Goal: Browse casually

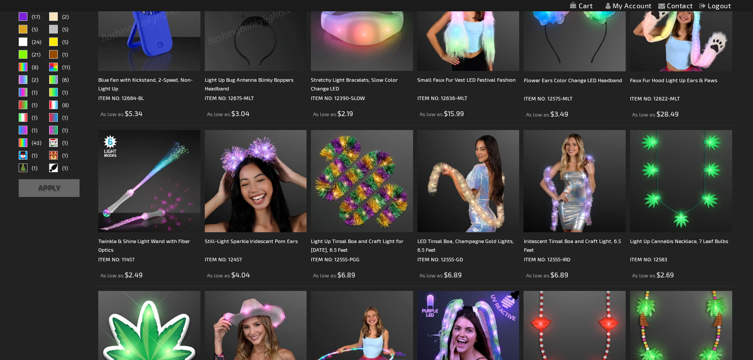
scroll to position [356, 0]
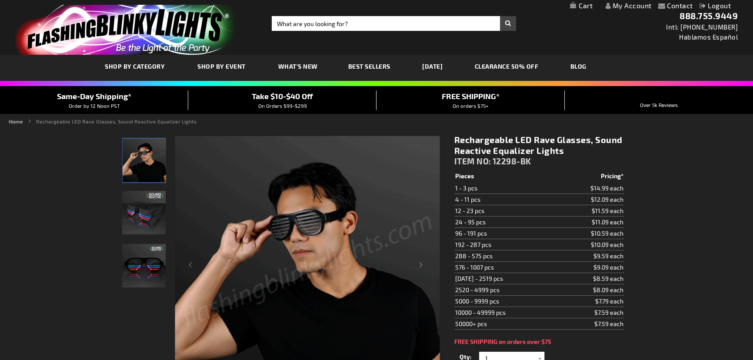
click at [153, 255] on img "Rechargeable LED rave glasses" at bounding box center [143, 265] width 43 height 43
